Goal: Task Accomplishment & Management: Use online tool/utility

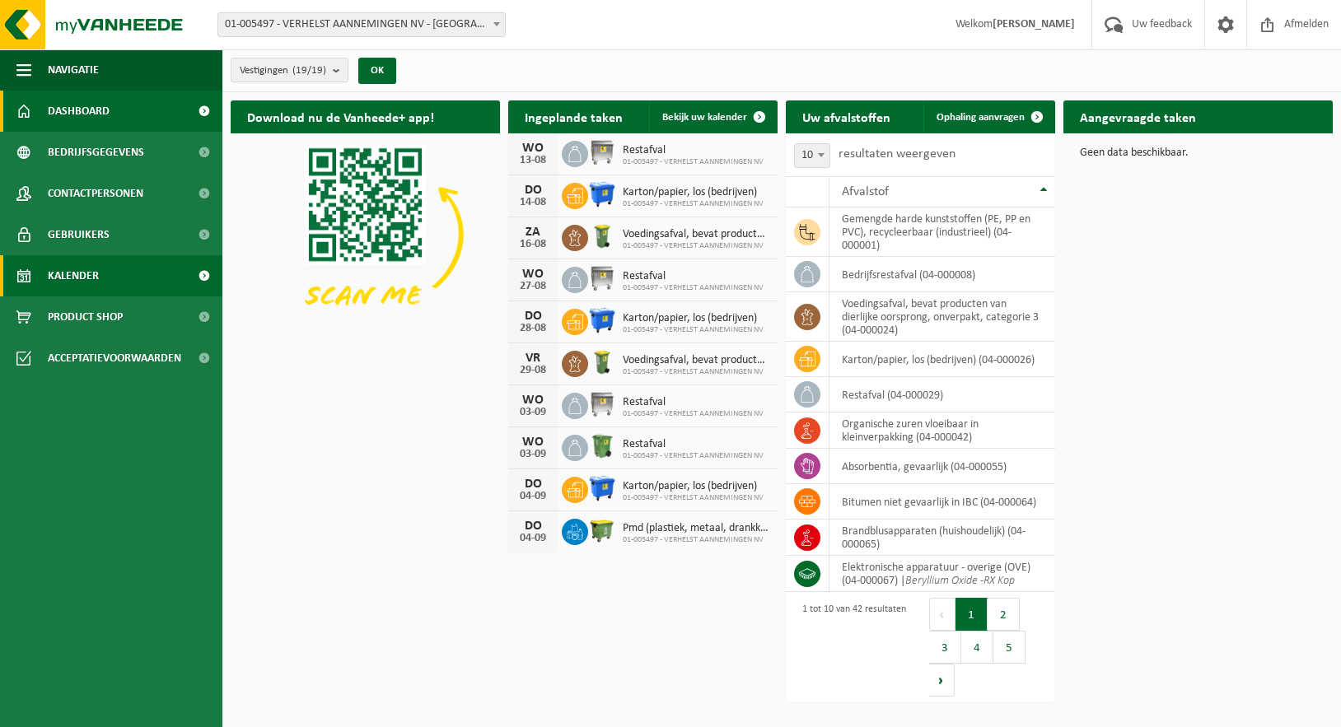
click at [62, 267] on span "Kalender" at bounding box center [73, 275] width 51 height 41
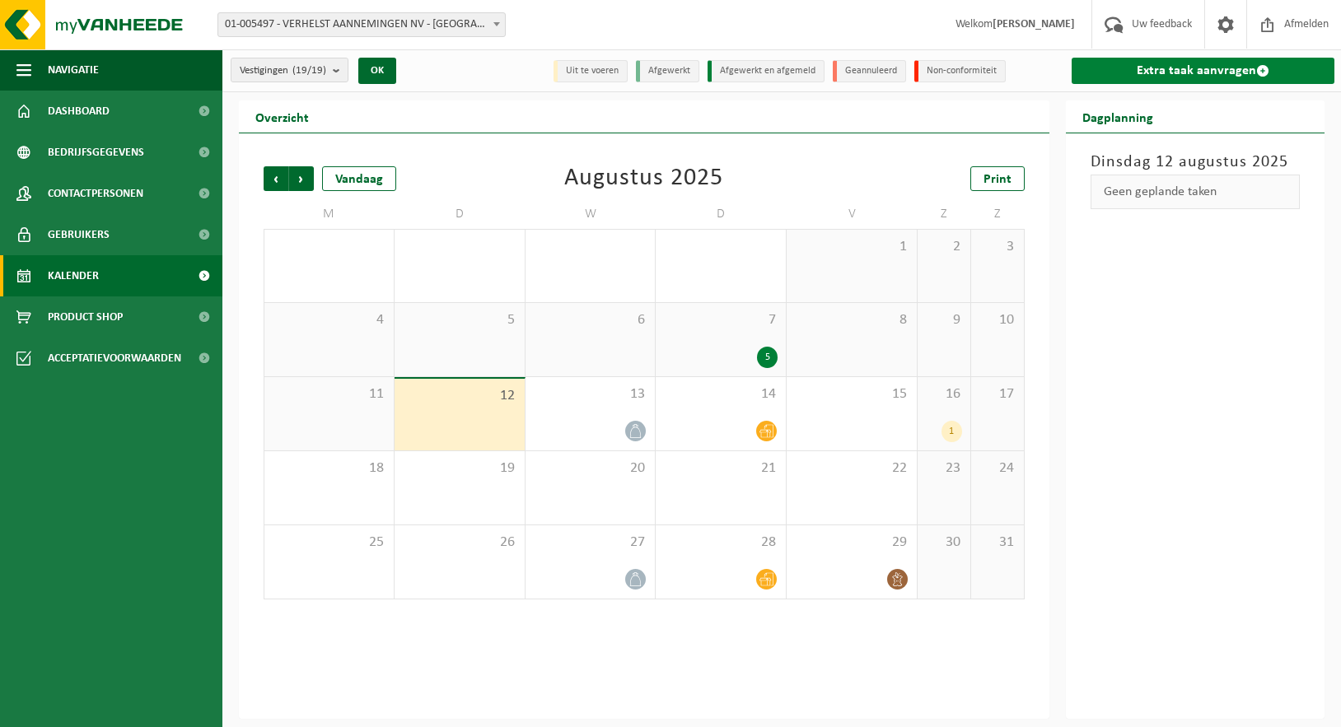
click at [1261, 73] on span at bounding box center [1262, 70] width 13 height 13
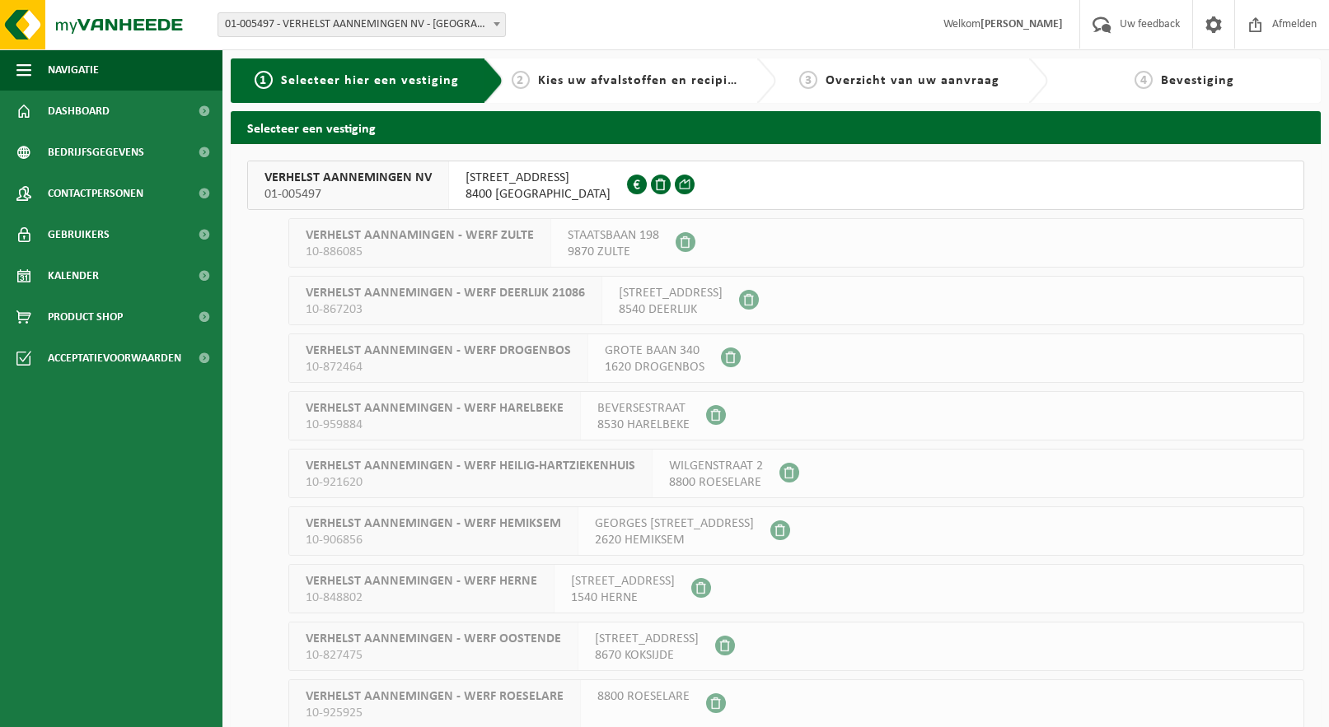
click at [539, 181] on span "[STREET_ADDRESS]" at bounding box center [537, 178] width 145 height 16
